Goal: Check status: Check status

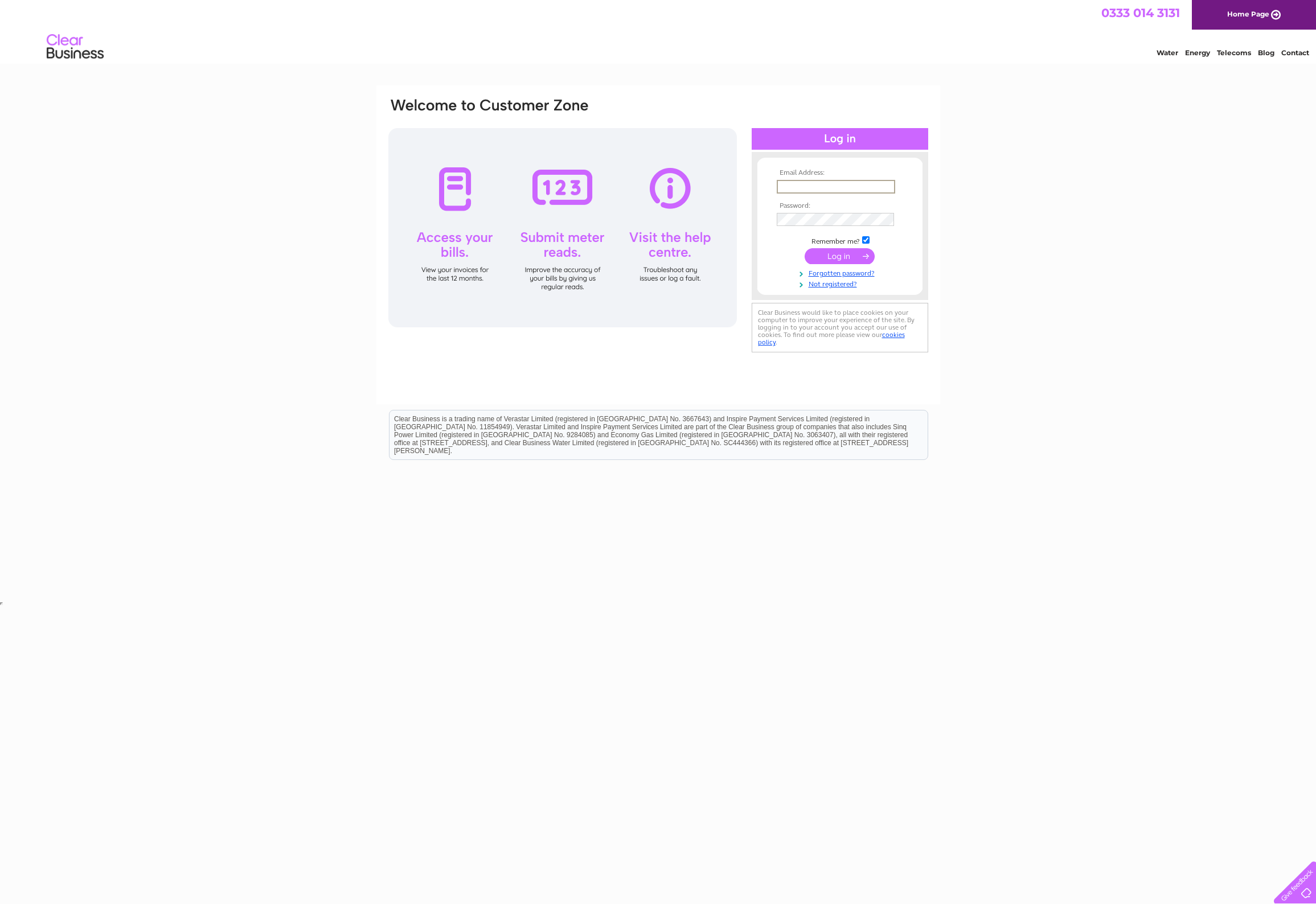
type input "[EMAIL_ADDRESS][DOMAIN_NAME]"
click at [854, 254] on input "submit" at bounding box center [839, 256] width 70 height 16
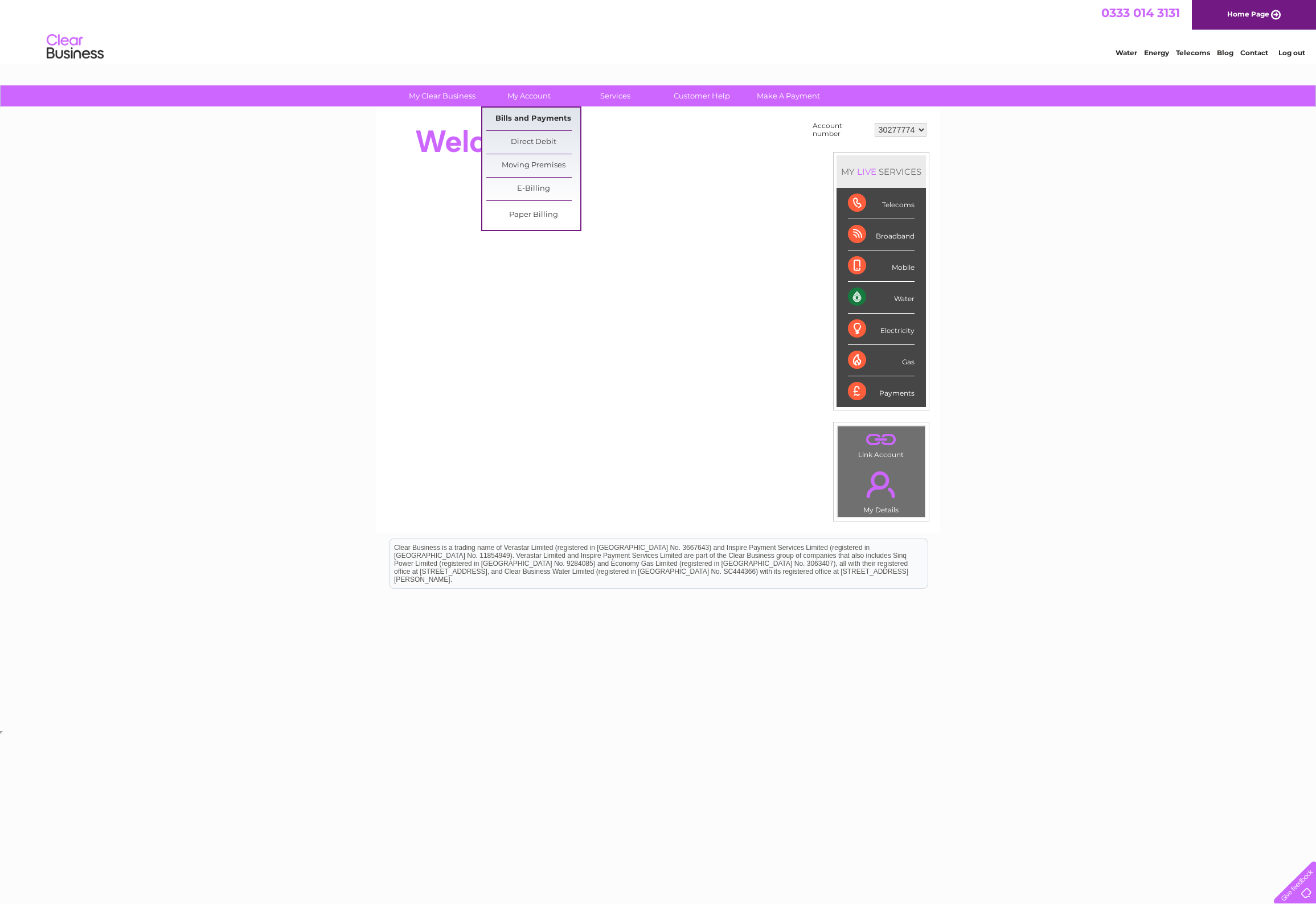
click at [540, 119] on link "Bills and Payments" at bounding box center [533, 119] width 94 height 23
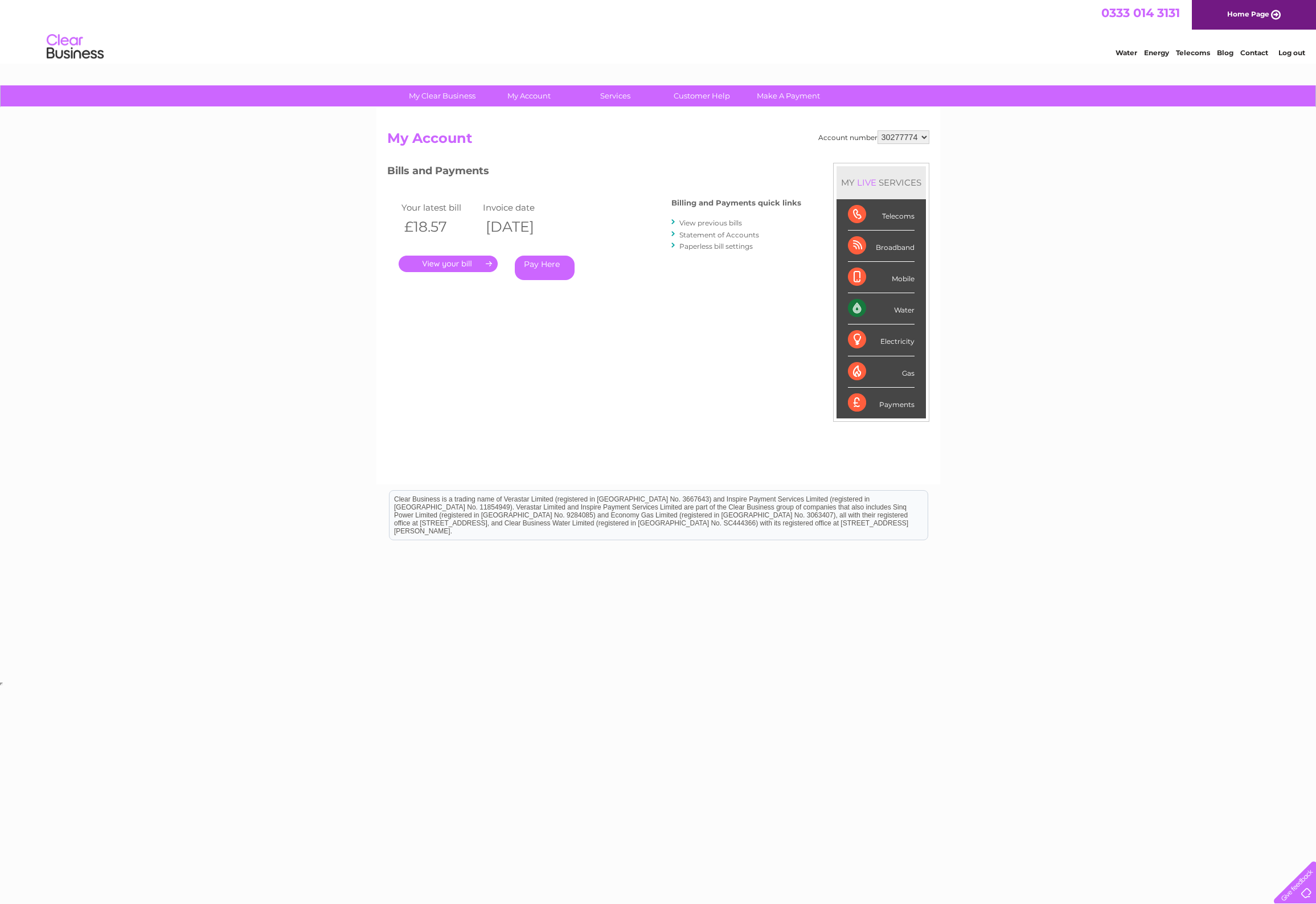
click at [471, 262] on link "." at bounding box center [448, 263] width 99 height 17
